Goal: Information Seeking & Learning: Find specific page/section

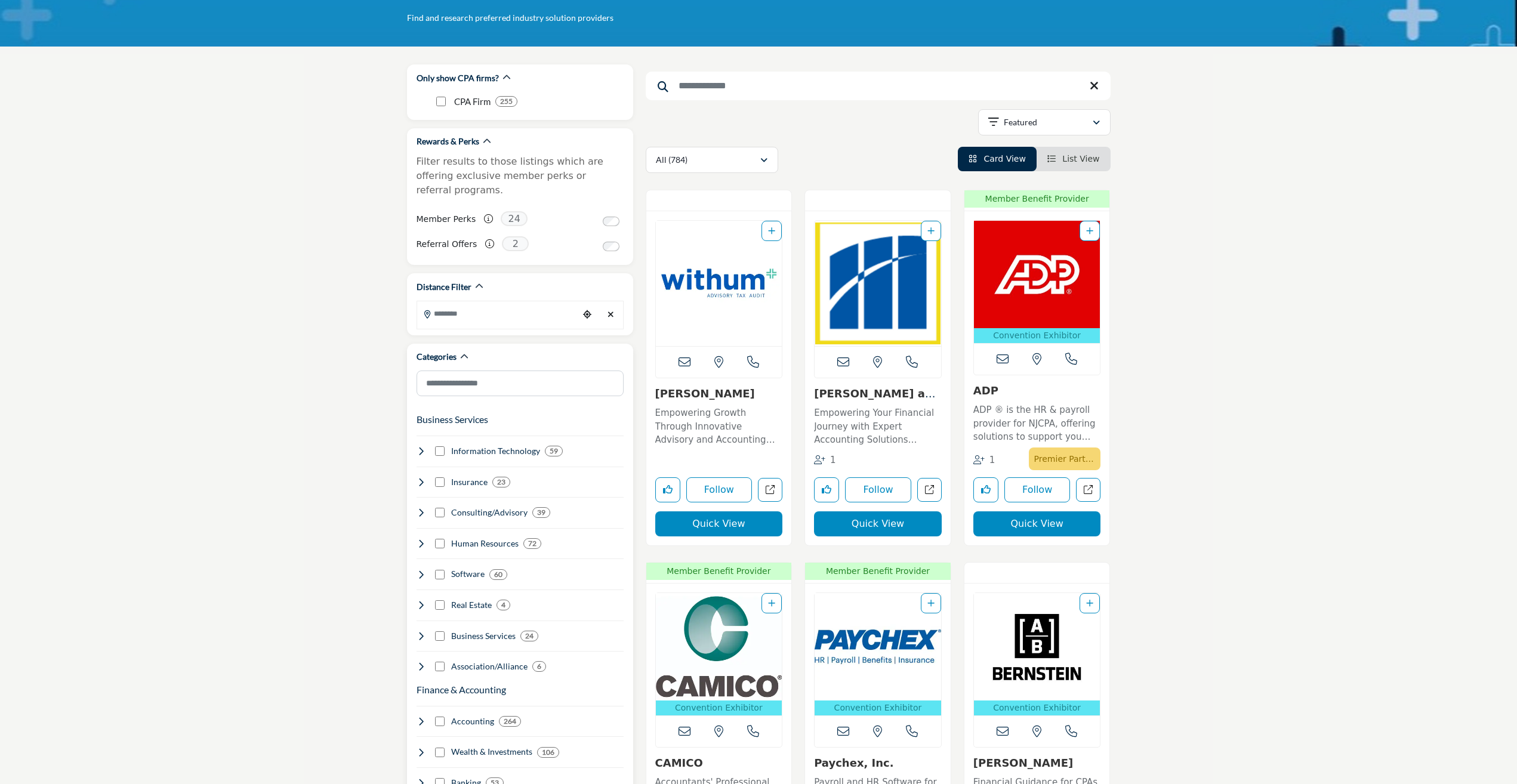
scroll to position [120, 0]
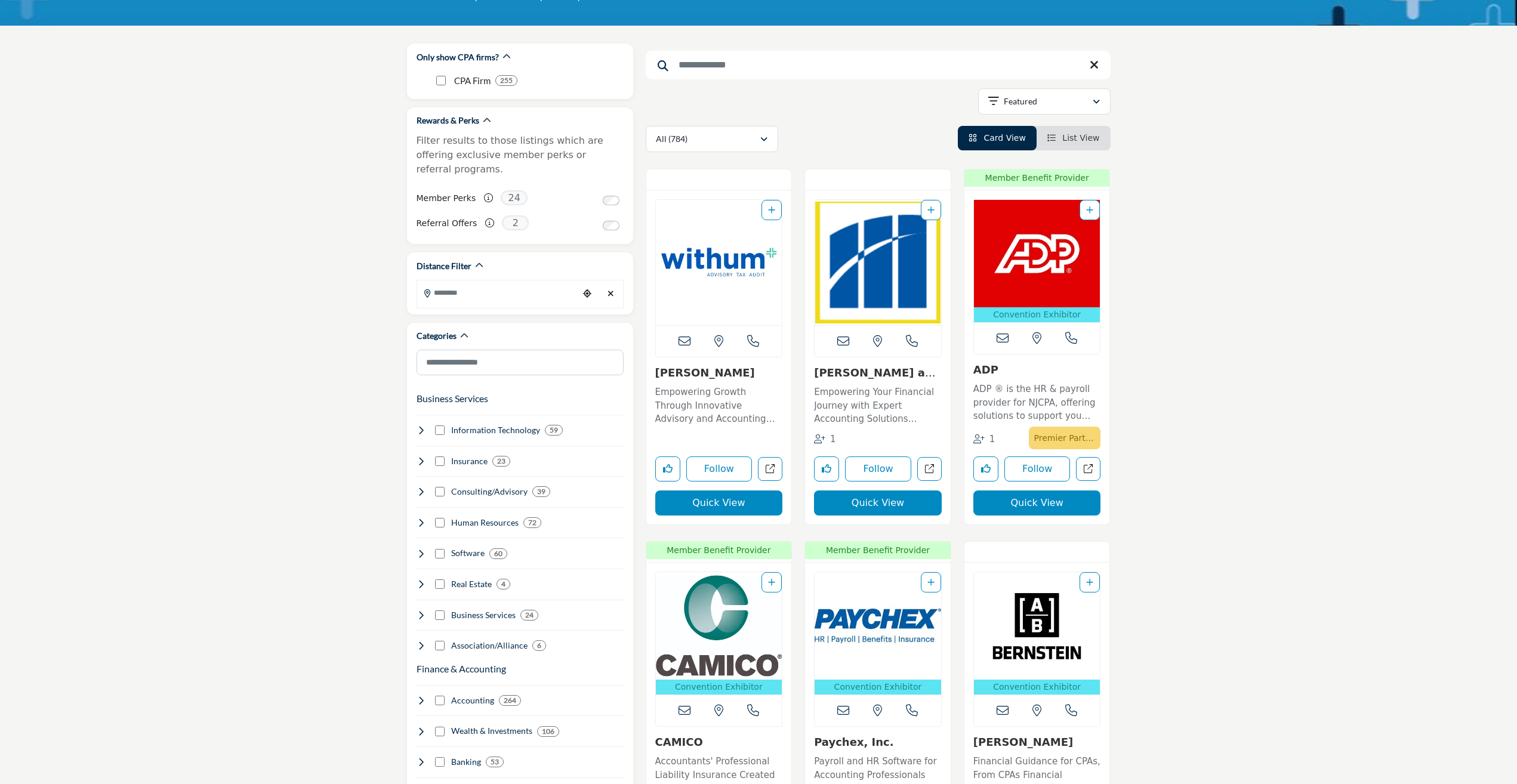
click at [712, 75] on input "Search Keyword" at bounding box center [878, 65] width 465 height 29
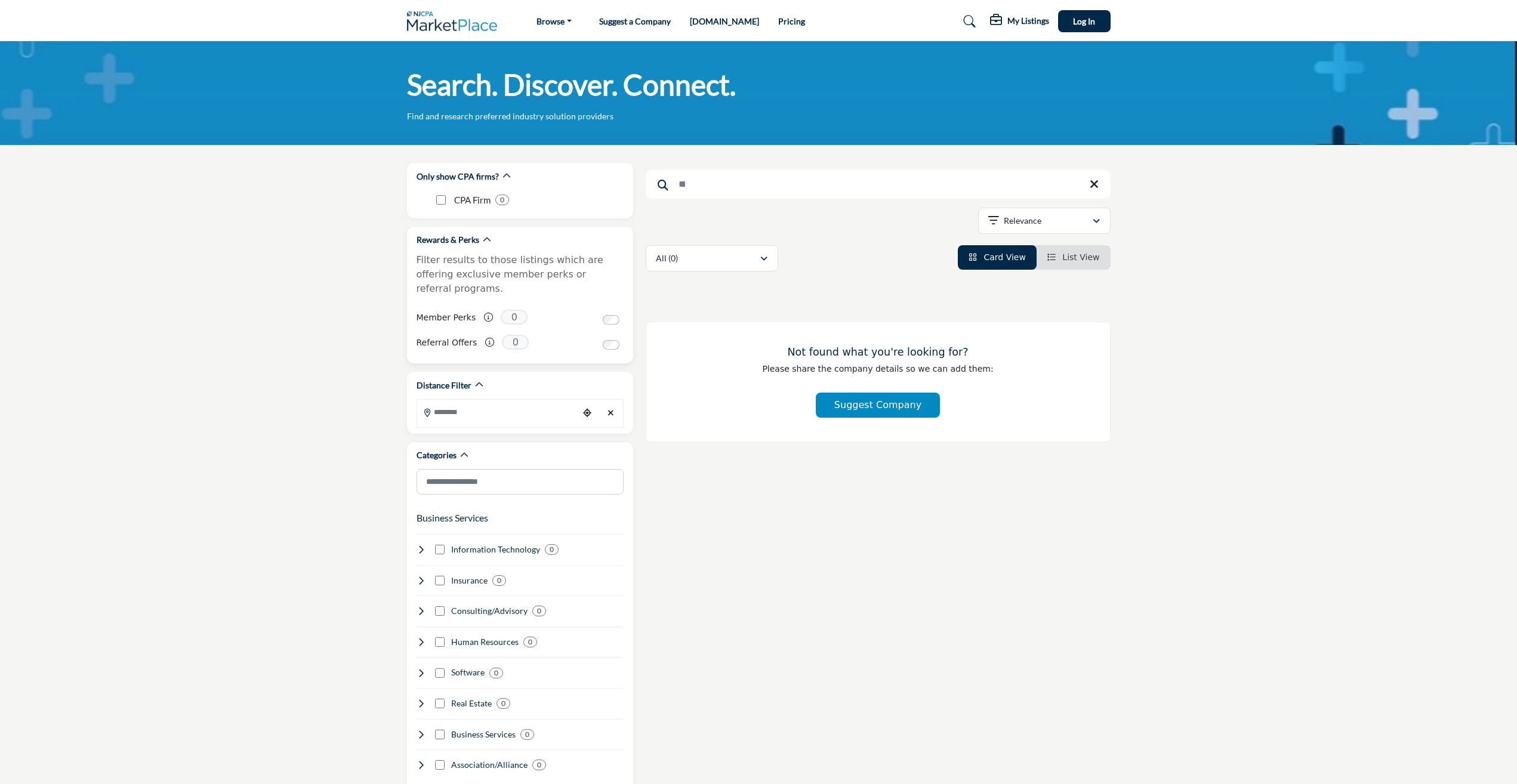
type input "*"
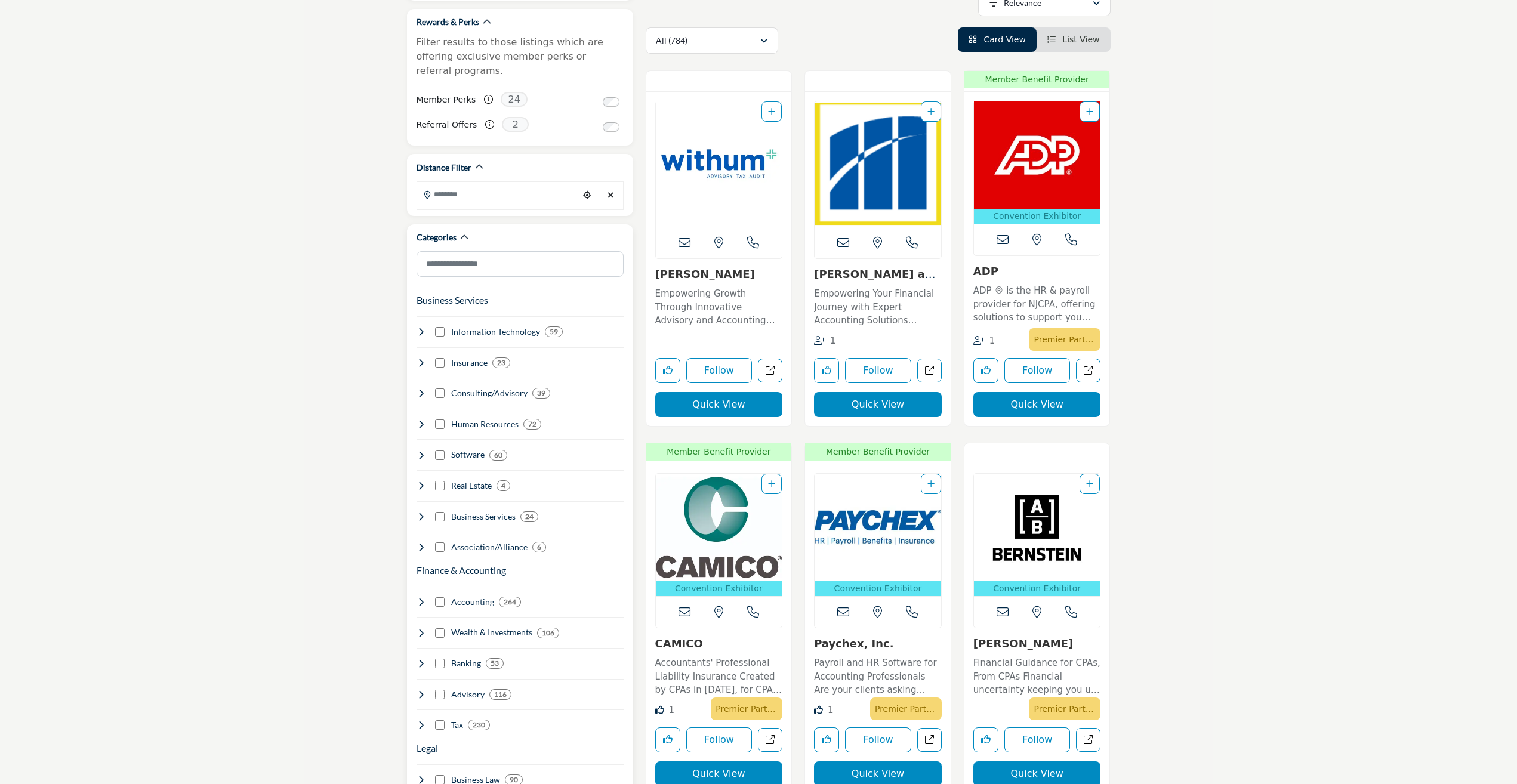
scroll to position [238, 0]
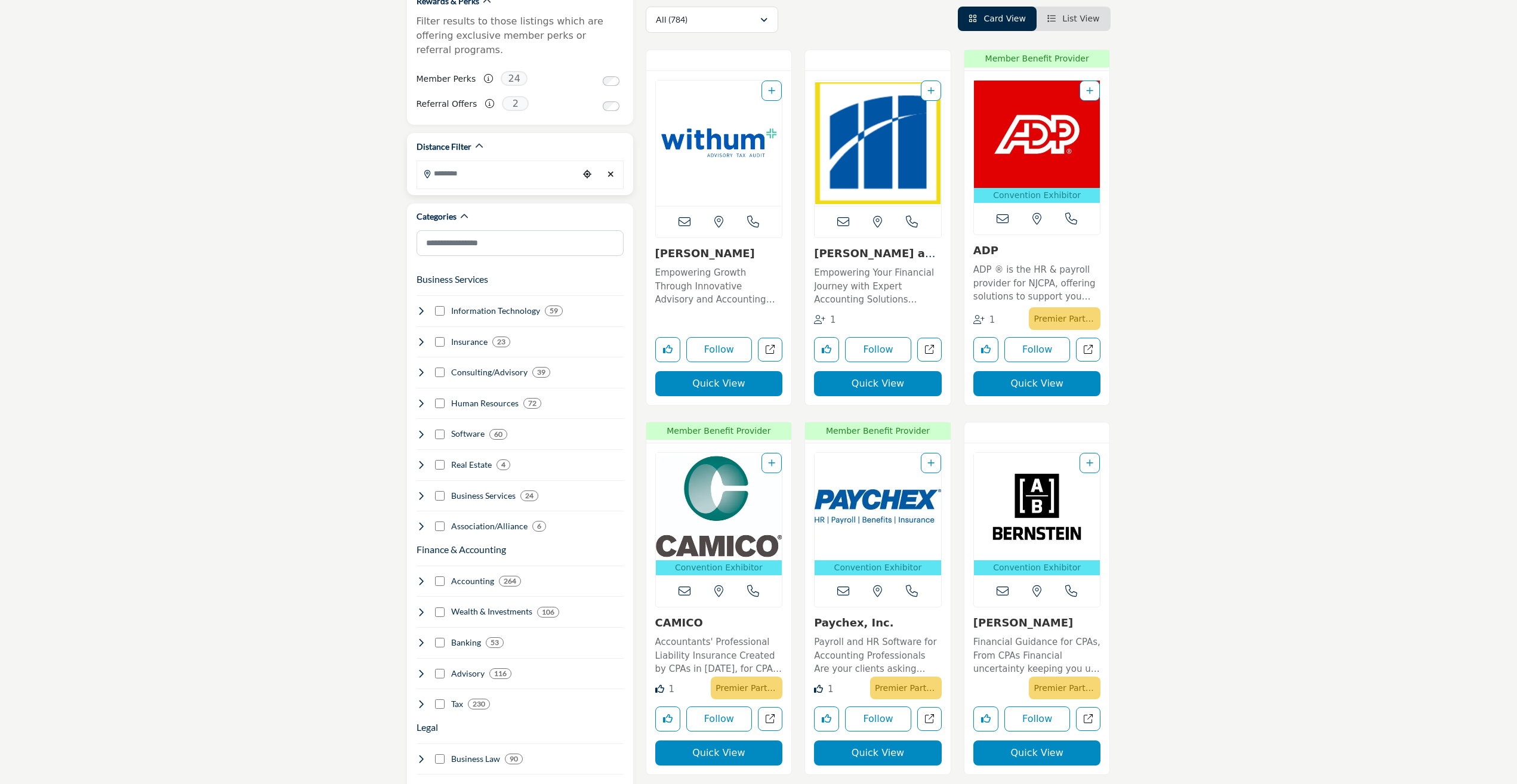
click at [469, 167] on input "Search Location" at bounding box center [498, 173] width 161 height 23
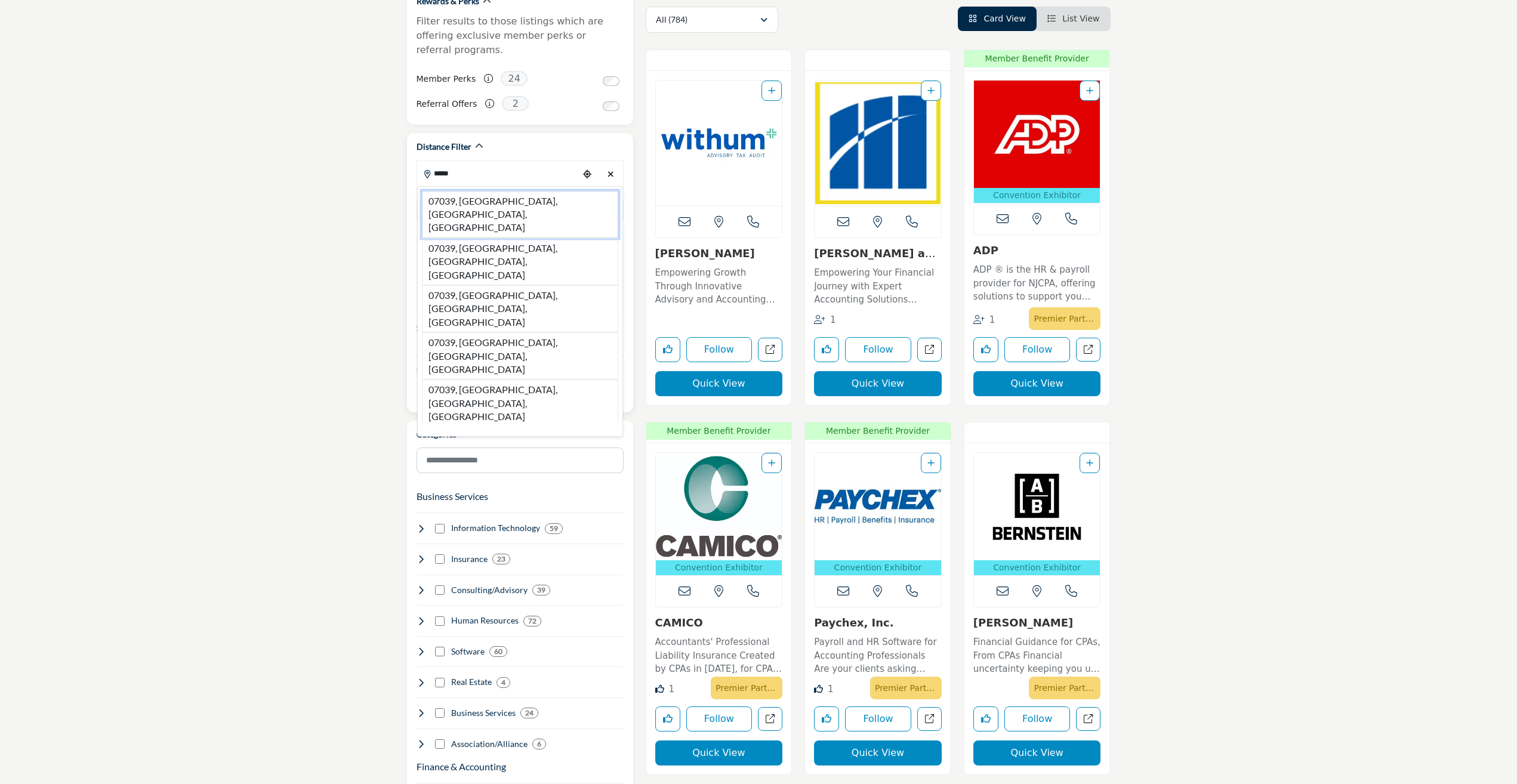
click at [463, 191] on li "07039, [GEOGRAPHIC_DATA], [GEOGRAPHIC_DATA], [GEOGRAPHIC_DATA]" at bounding box center [520, 214] width 197 height 47
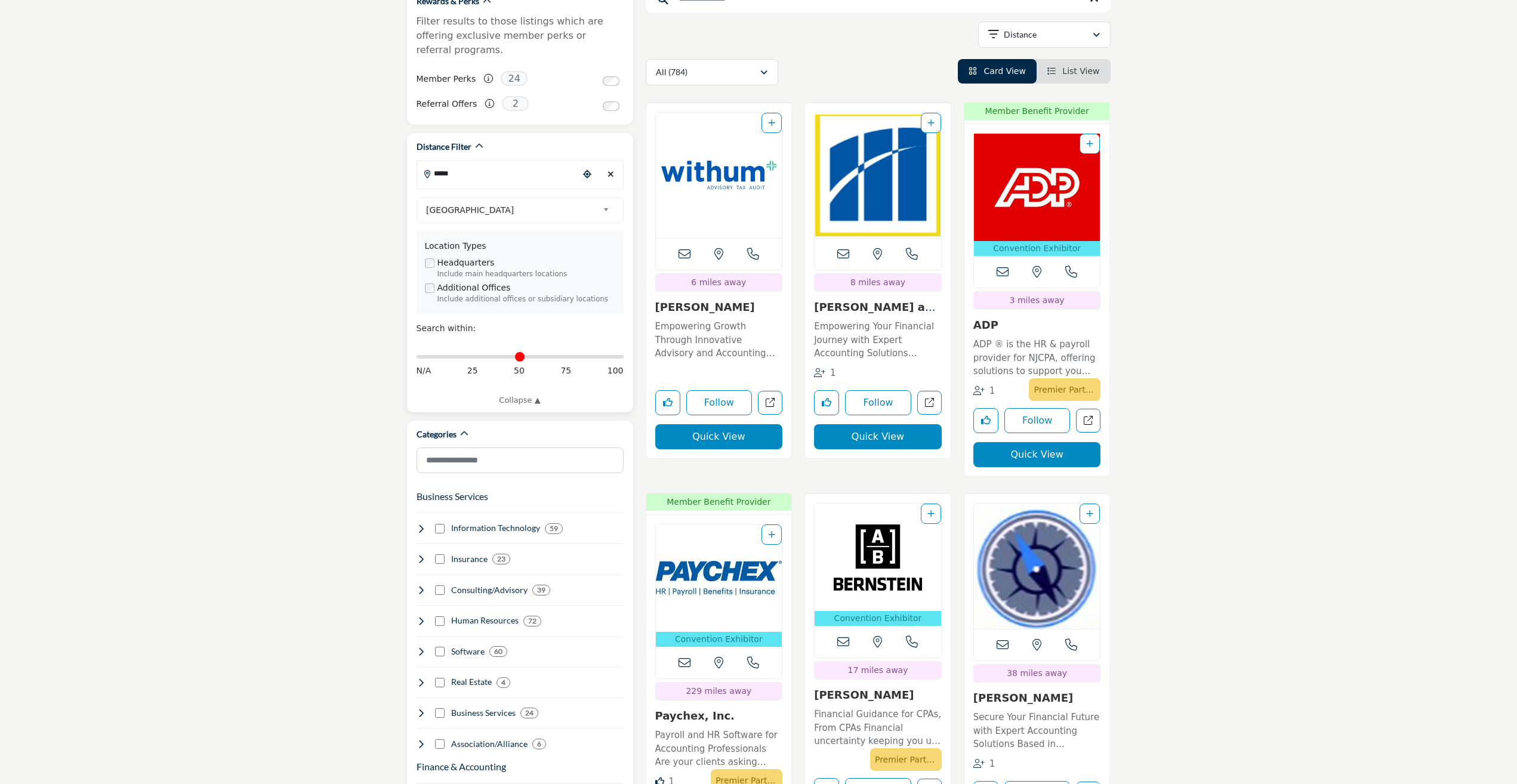
type input "**********"
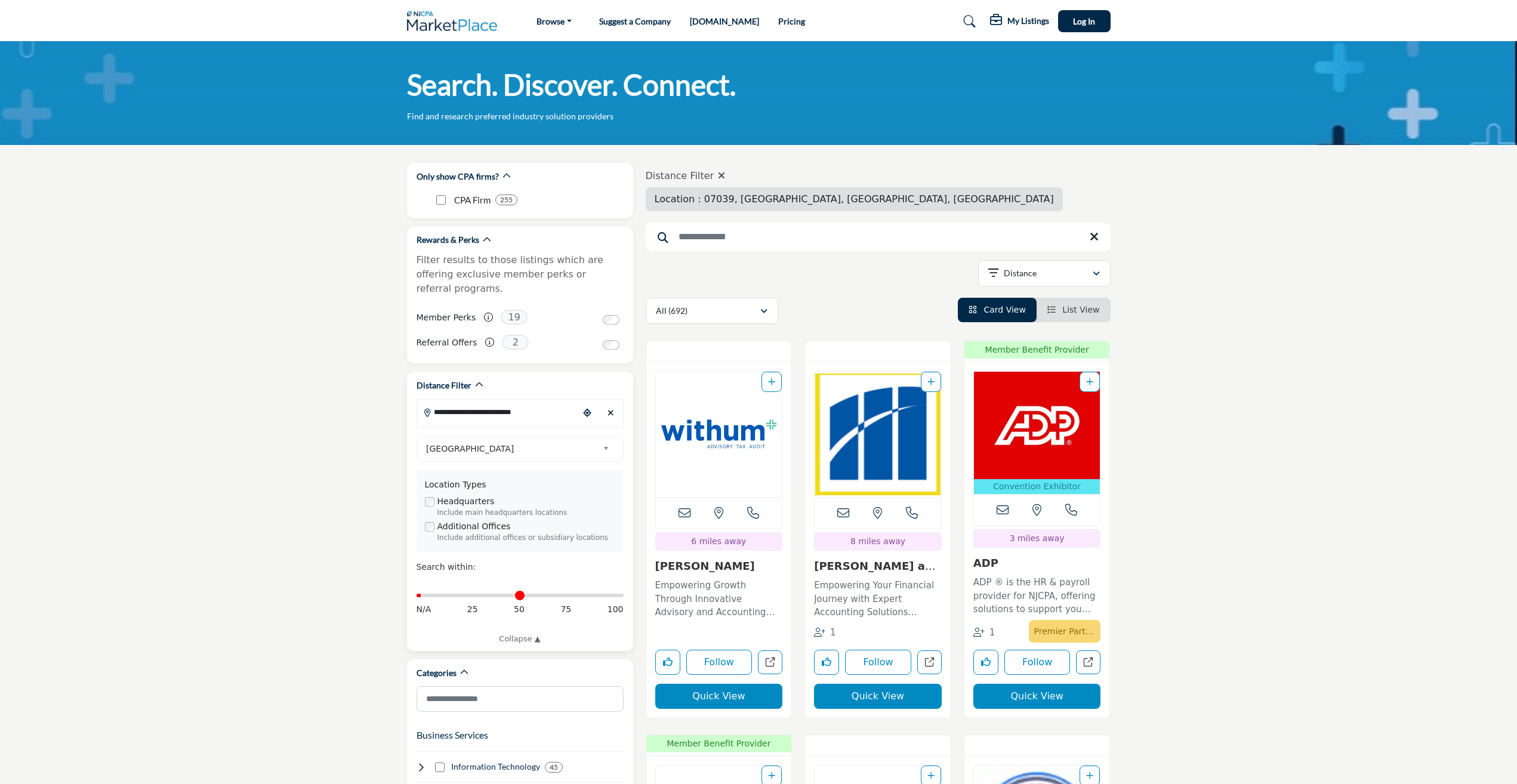
type input "*"
click at [425, 594] on input "Distance in miles" at bounding box center [520, 595] width 207 height 3
